Goal: Find specific page/section: Find specific page/section

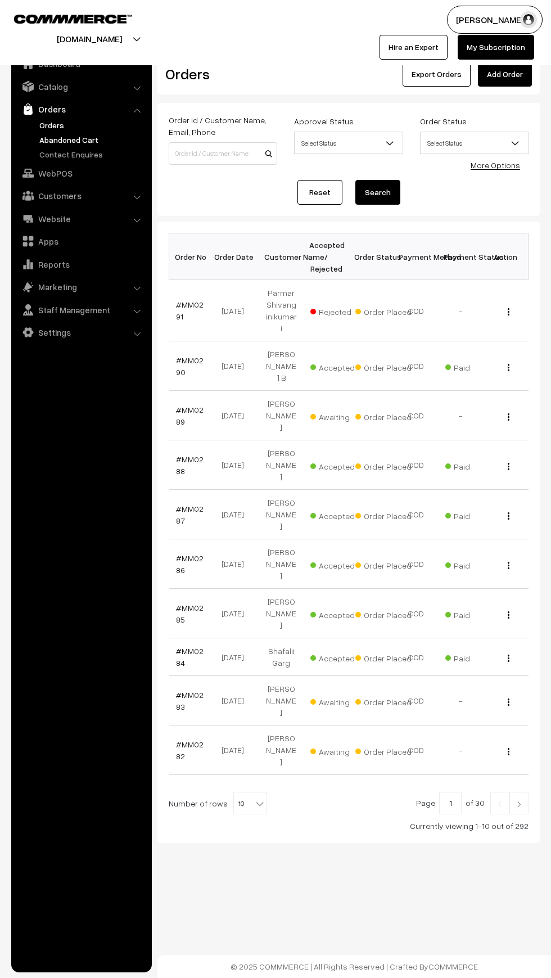
click at [43, 139] on link "Abandoned Cart" at bounding box center [92, 140] width 111 height 12
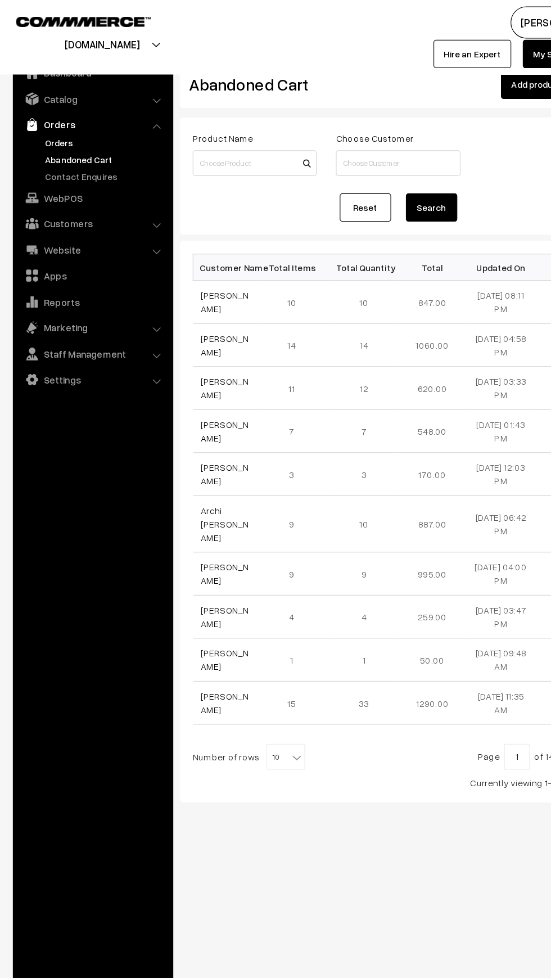
click at [44, 121] on link "Orders" at bounding box center [92, 125] width 111 height 12
